Goal: Download file/media

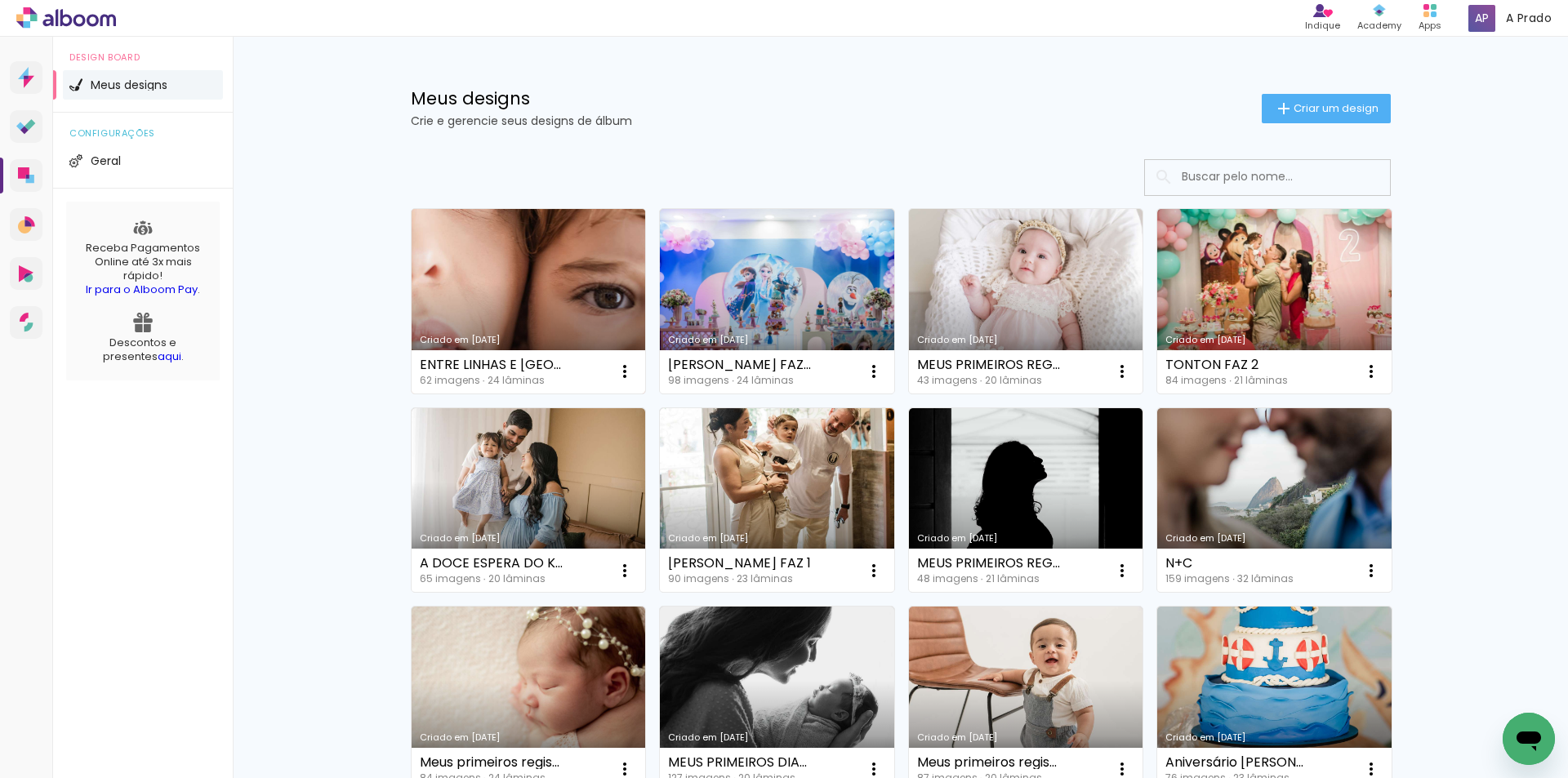
click at [538, 285] on link "Criado em [DATE]" at bounding box center [529, 301] width 234 height 184
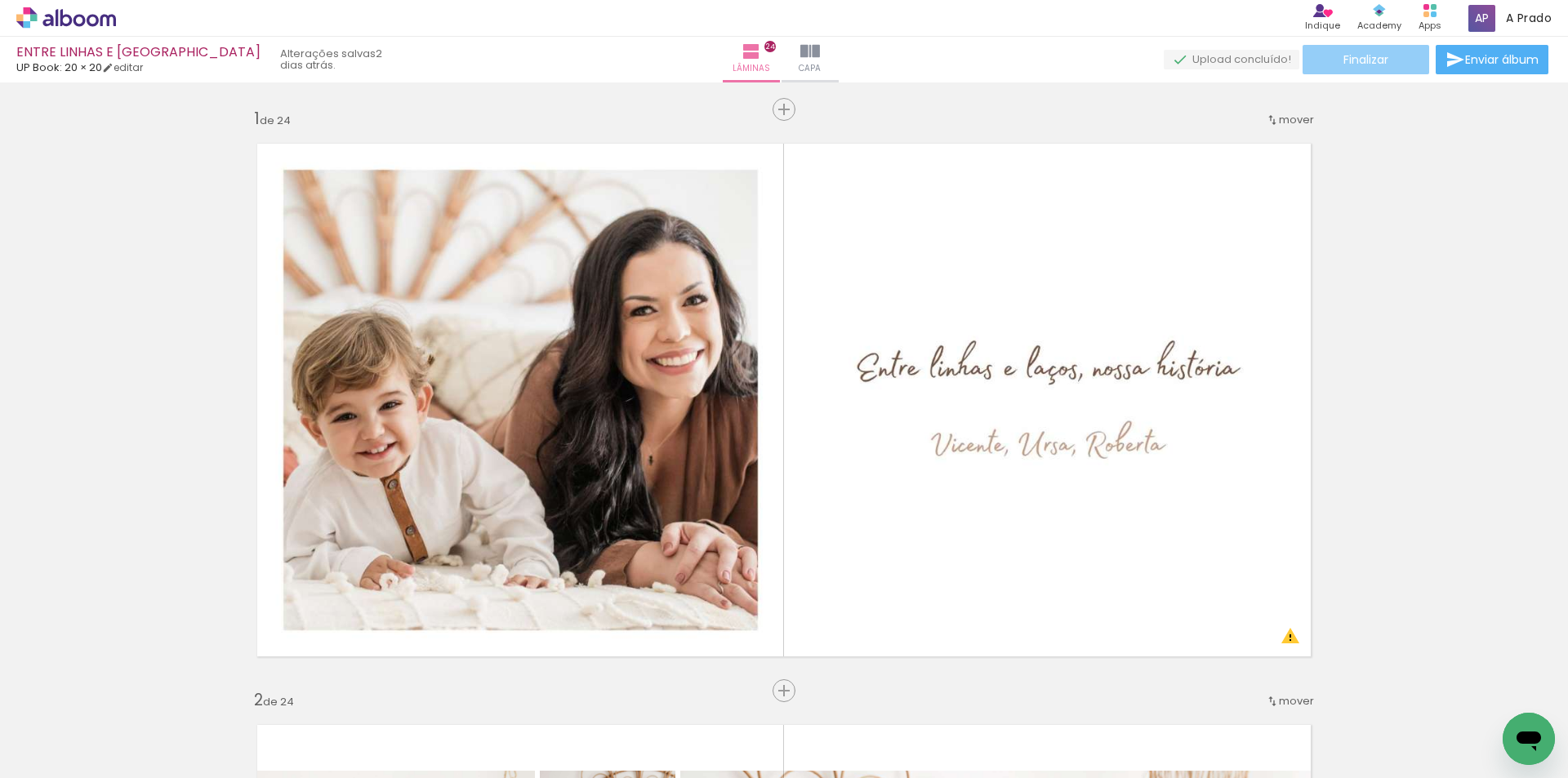
click at [1364, 60] on span "Finalizar" at bounding box center [1365, 60] width 45 height 12
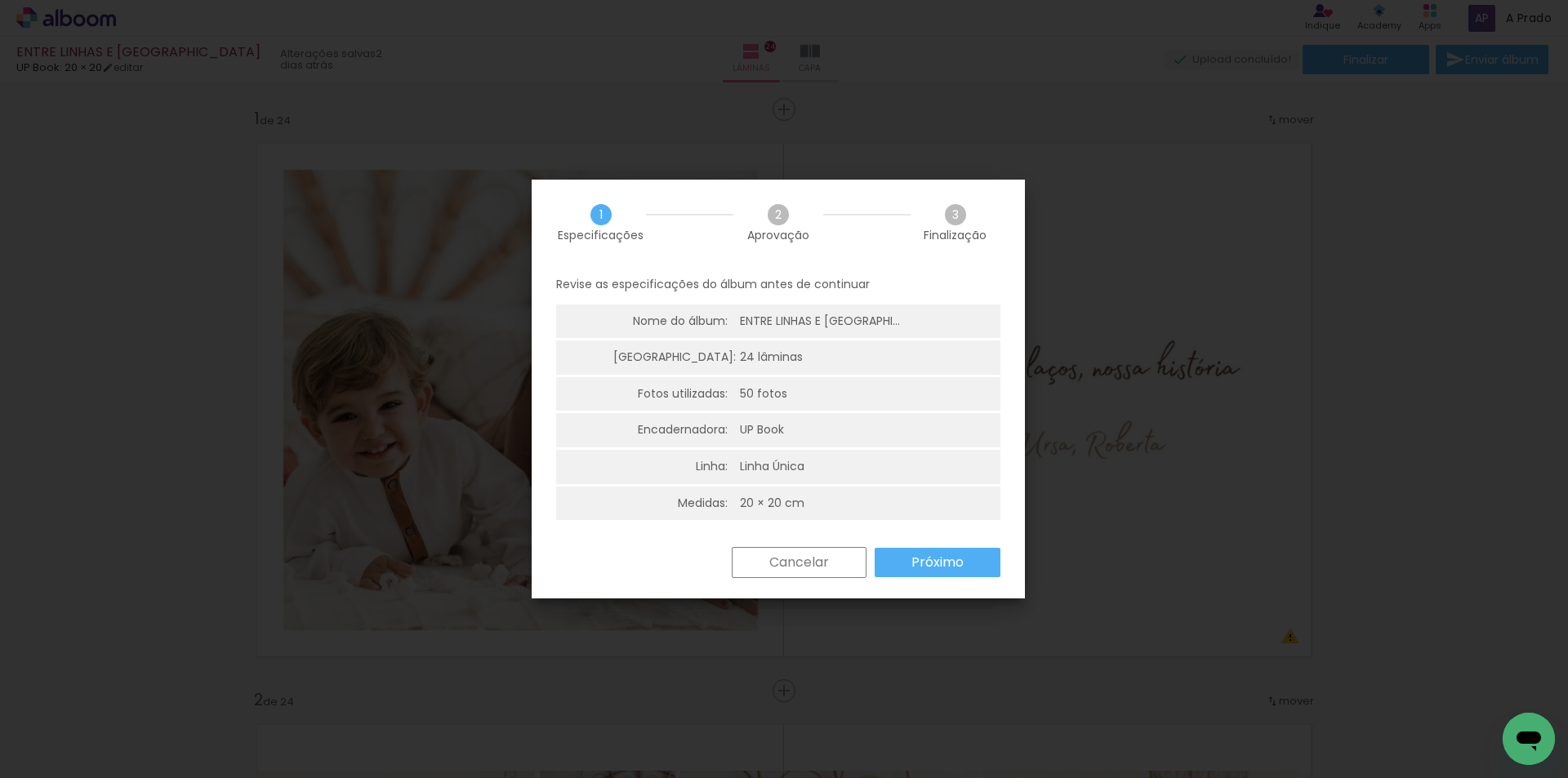
click at [0, 0] on slot "Próximo" at bounding box center [0, 0] width 0 height 0
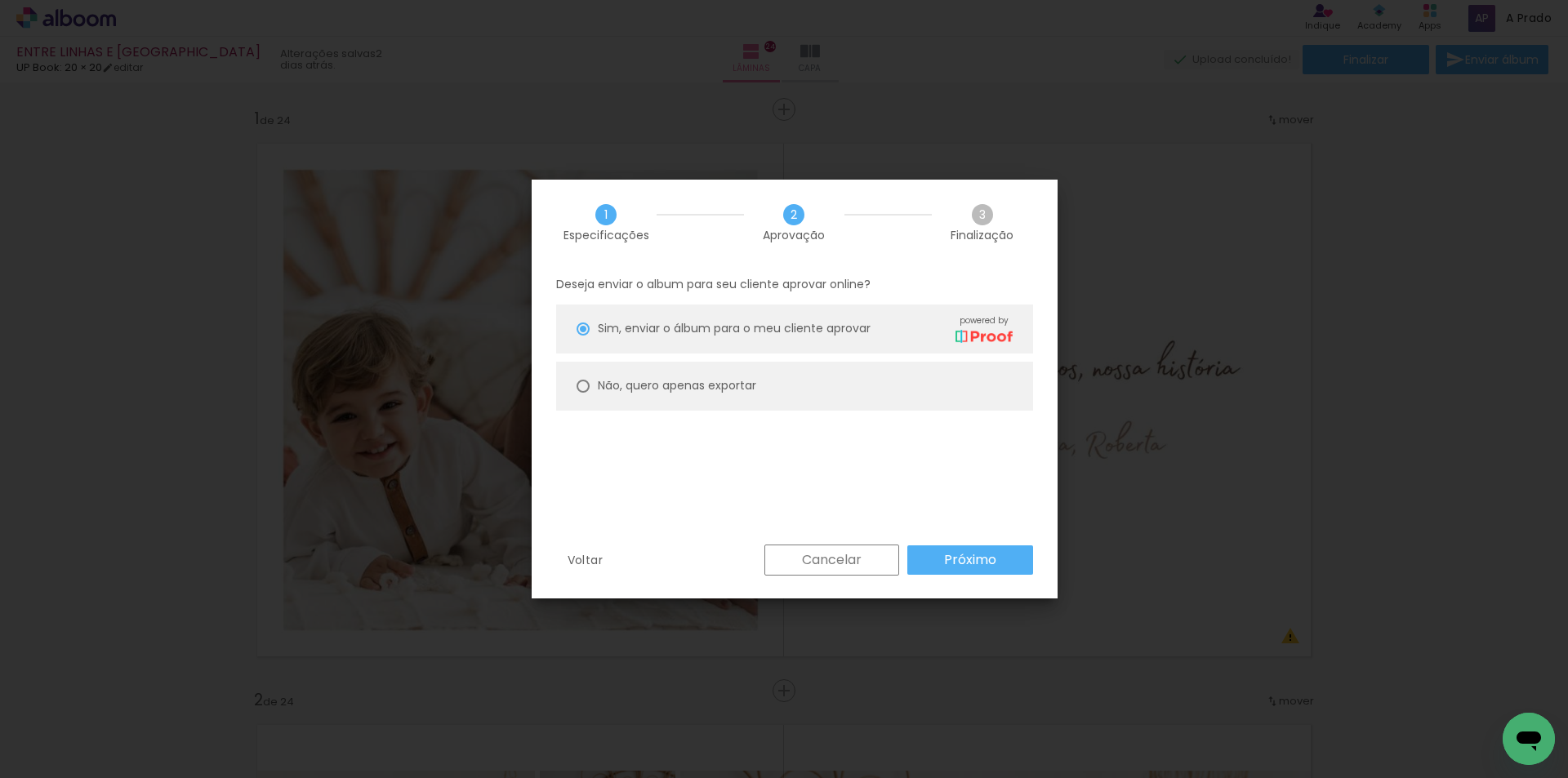
click at [778, 391] on paper-radio-button "Não, quero apenas exportar" at bounding box center [794, 387] width 477 height 49
type paper-radio-button "on"
click at [960, 548] on paper-button "Próximo" at bounding box center [970, 560] width 126 height 29
type input "Alta, 300 DPI"
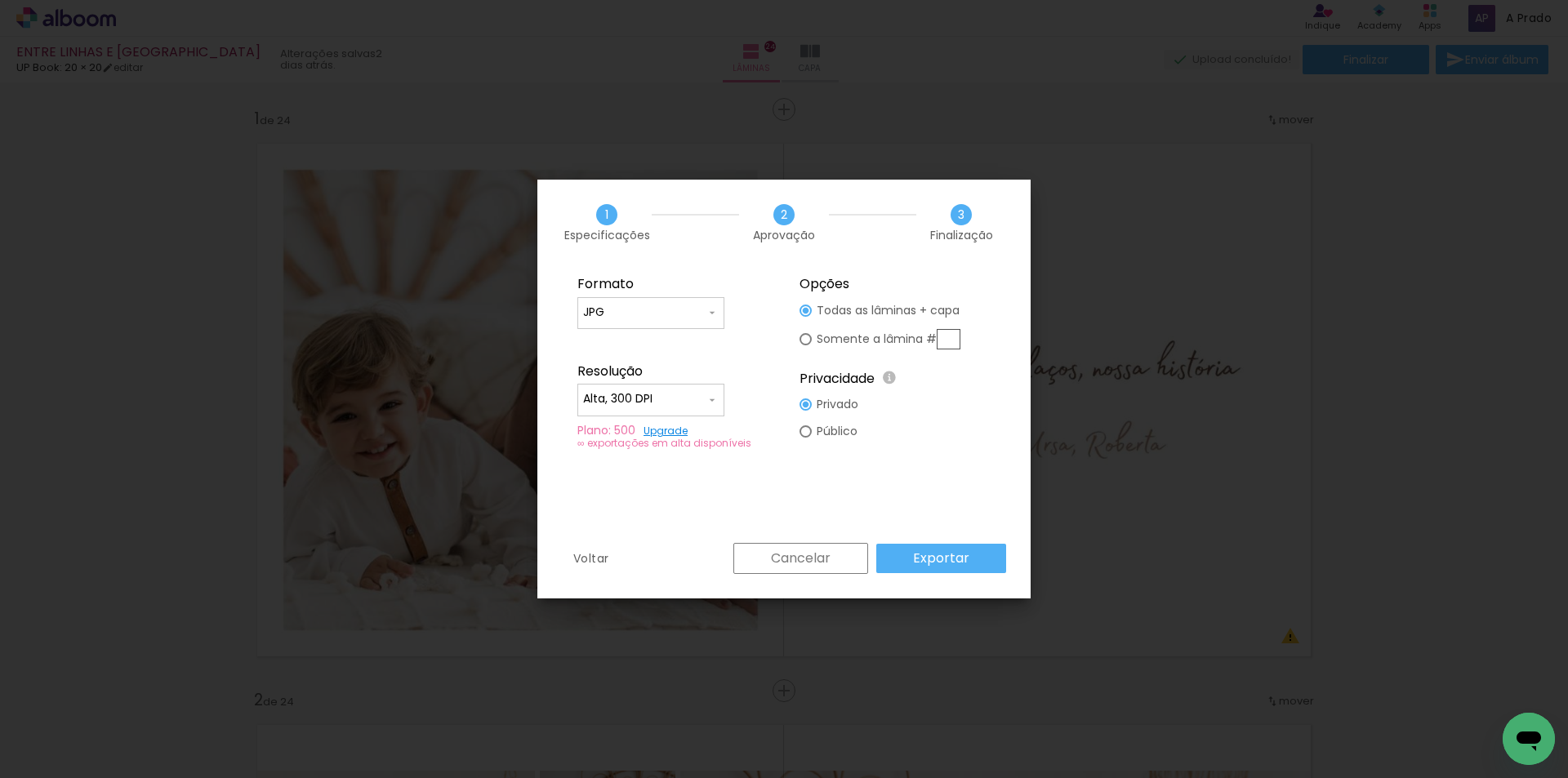
click at [977, 563] on paper-button "Exportar" at bounding box center [941, 558] width 130 height 29
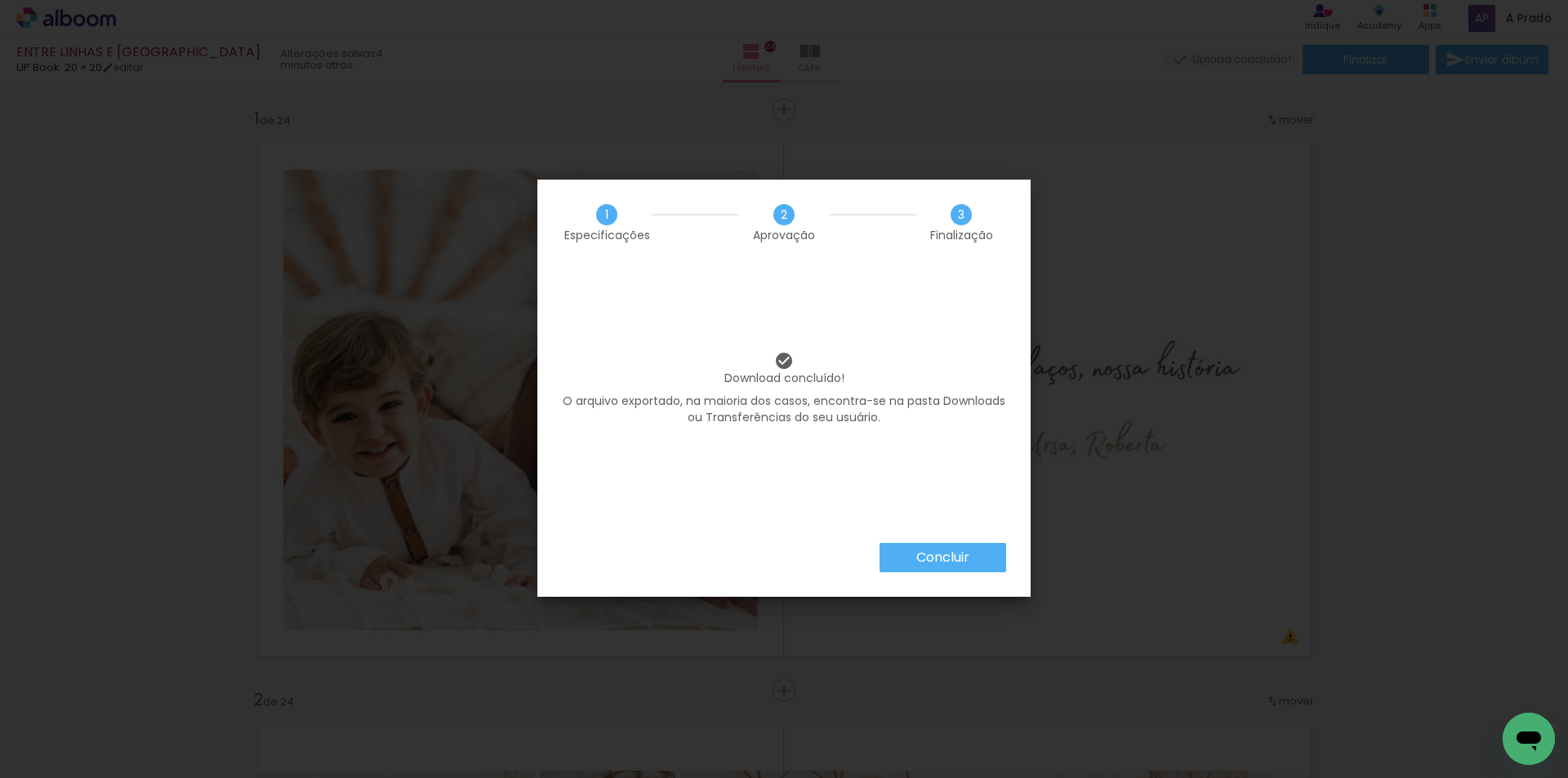
click at [908, 552] on paper-button "Concluir" at bounding box center [943, 557] width 127 height 29
